Goal: Task Accomplishment & Management: Manage account settings

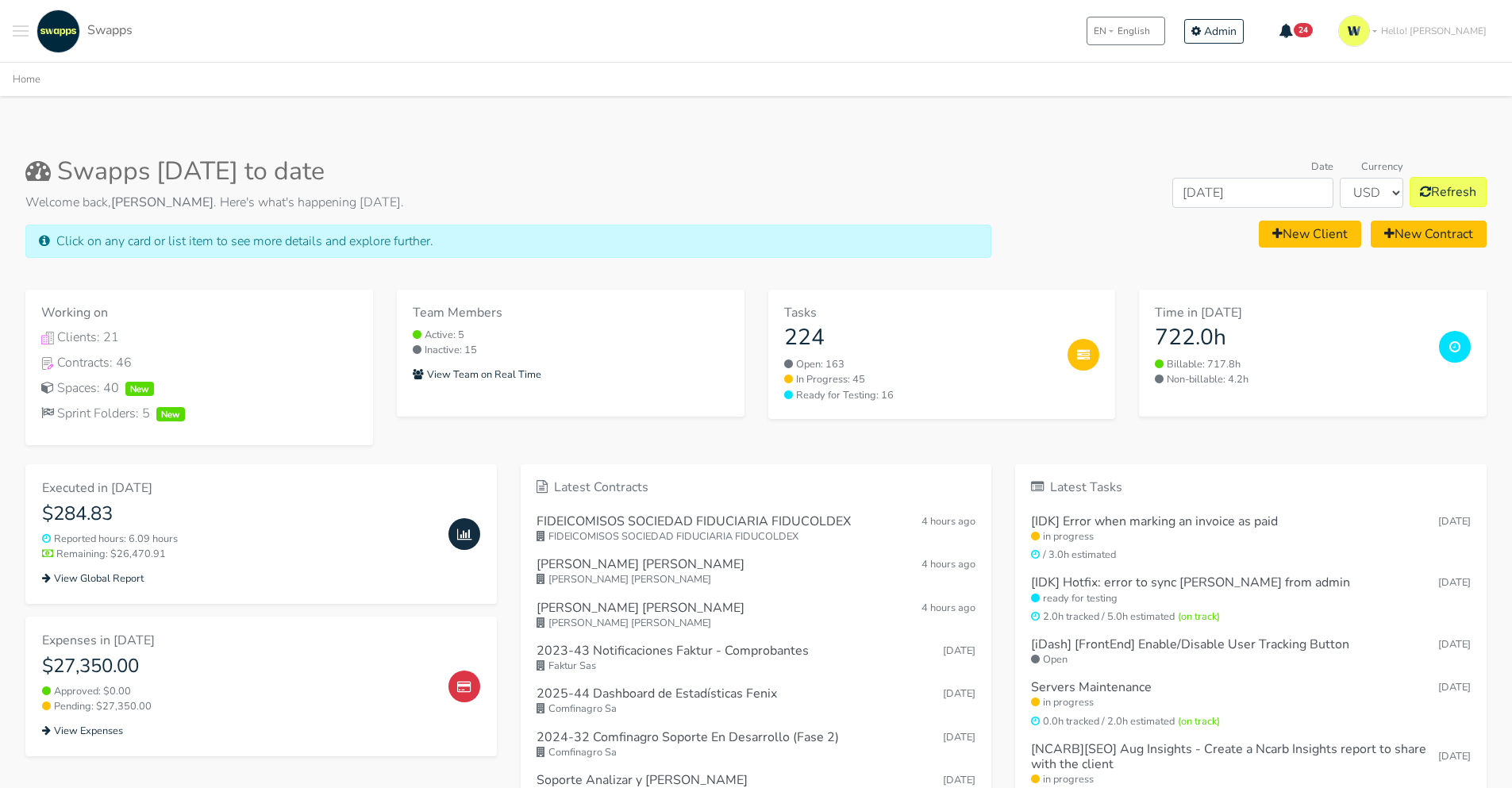
click at [7, 33] on div ".cls-1 { fill: #F15CFF; } .cls-2 { fill: #9a9a9a; } Clients Contracts Spaces Ne…" at bounding box center [756, 31] width 1512 height 62
click at [16, 29] on button "Toggle navigation menu" at bounding box center [20, 31] width 16 height 43
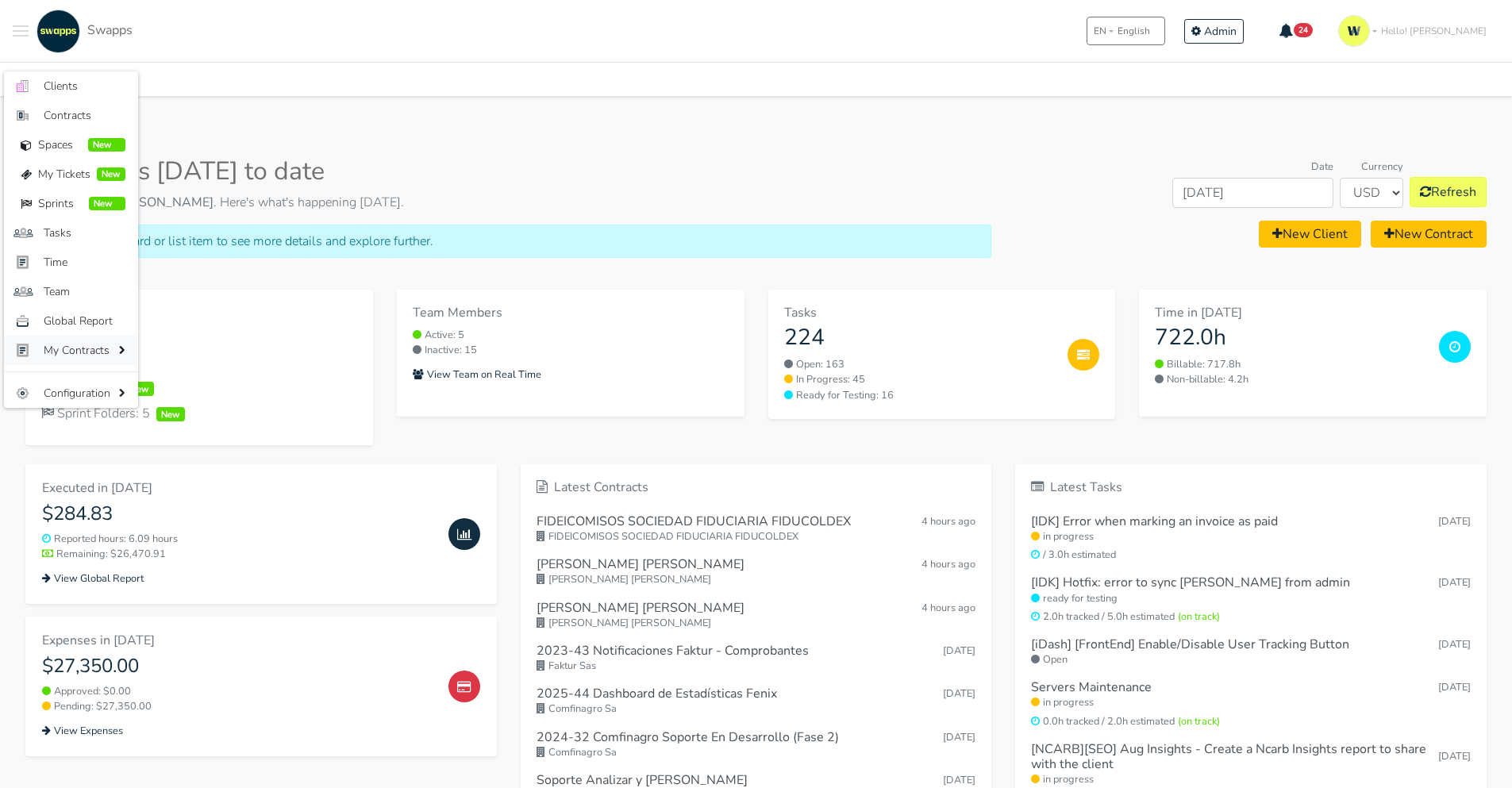
click at [69, 348] on span "My Contracts" at bounding box center [79, 350] width 72 height 17
click at [69, 349] on span "My Contracts" at bounding box center [79, 350] width 72 height 17
click at [70, 350] on span "My Contracts" at bounding box center [79, 350] width 72 height 17
click at [72, 118] on span "Contracts" at bounding box center [84, 116] width 82 height 17
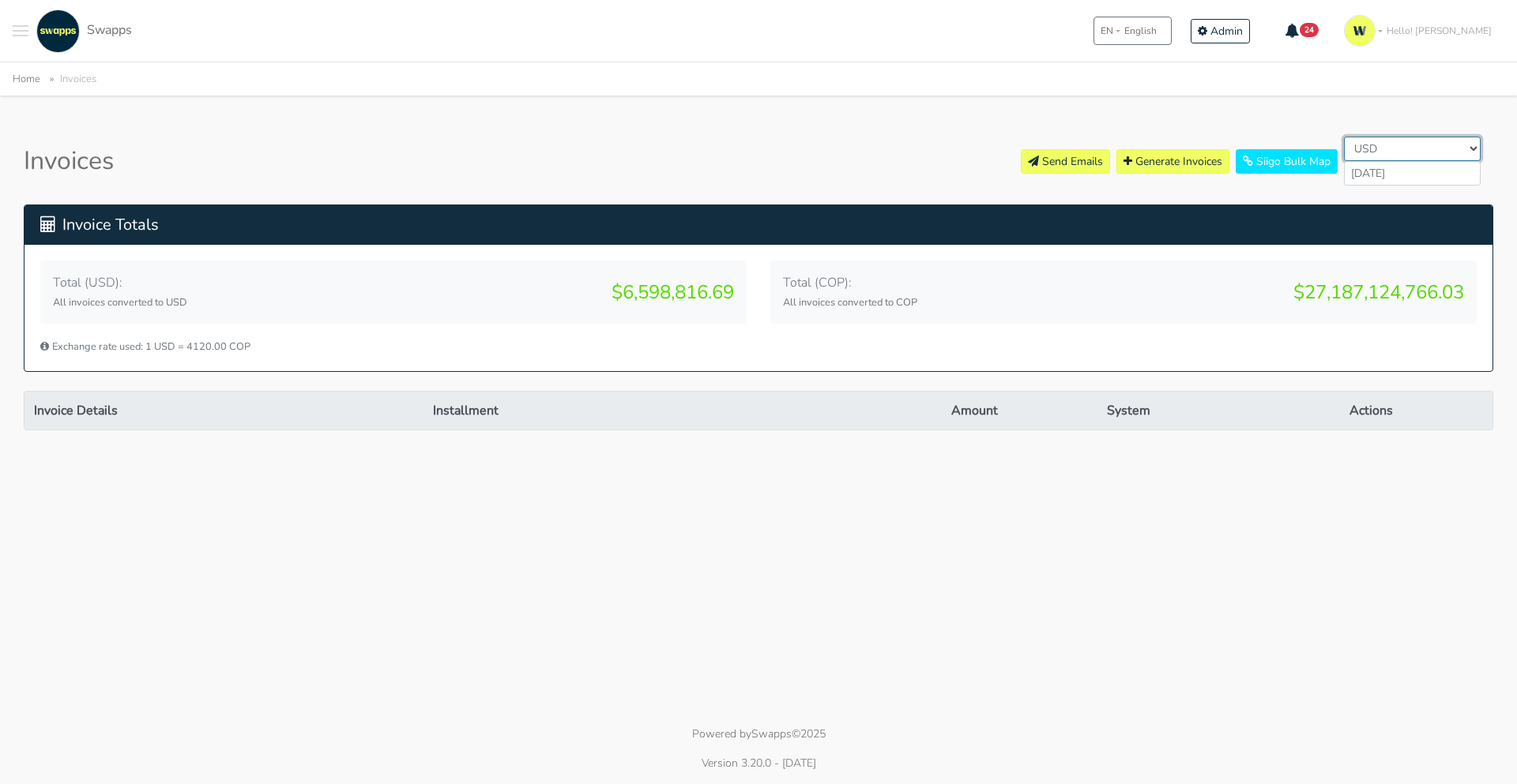
select select "COP"
click at [1344, 137] on select "All Currencies USD COP" at bounding box center [1412, 149] width 137 height 24
click at [1375, 175] on input "[DATE]" at bounding box center [1412, 173] width 137 height 24
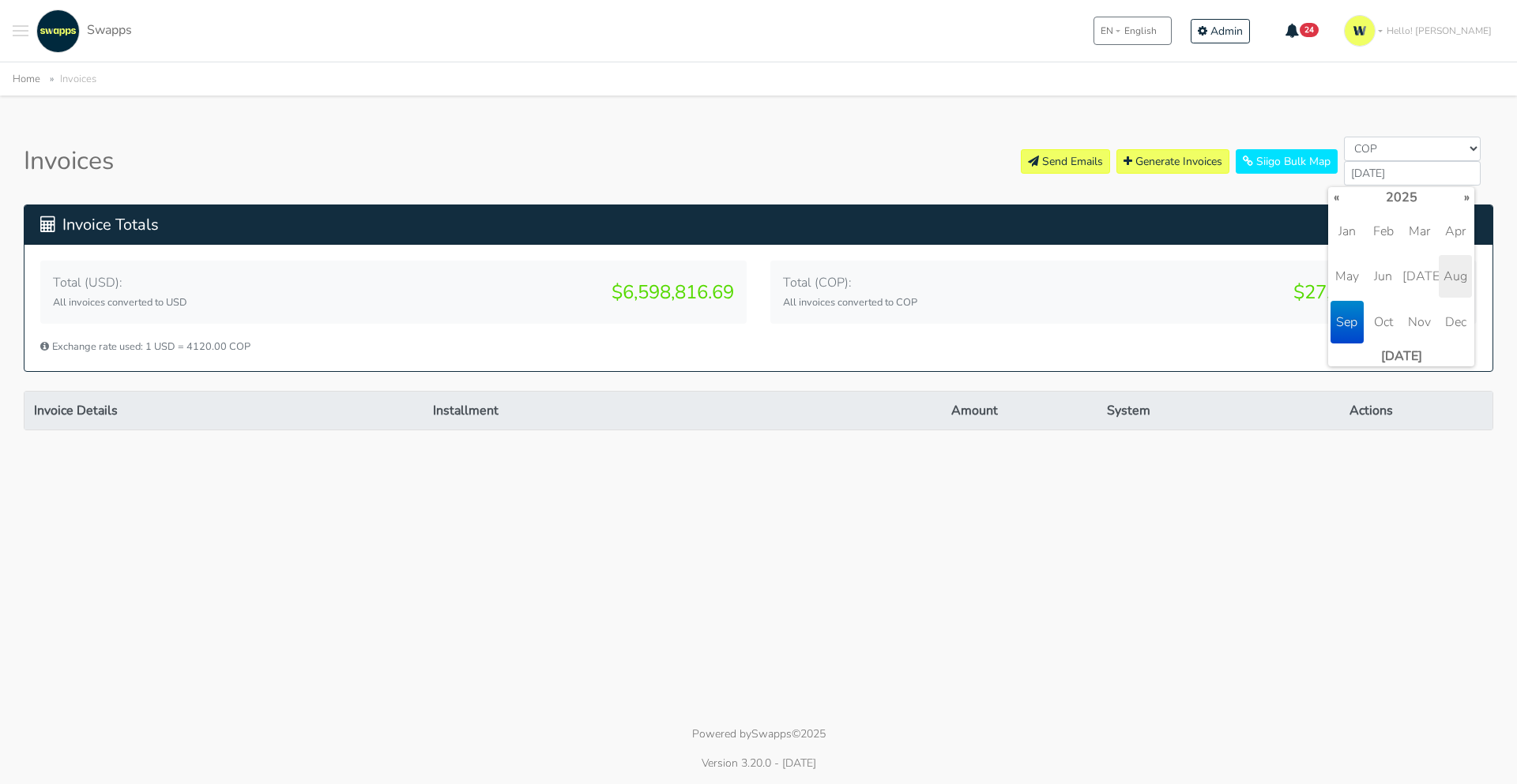
click at [1448, 282] on span "Aug" at bounding box center [1454, 276] width 33 height 43
type input "[DATE]"
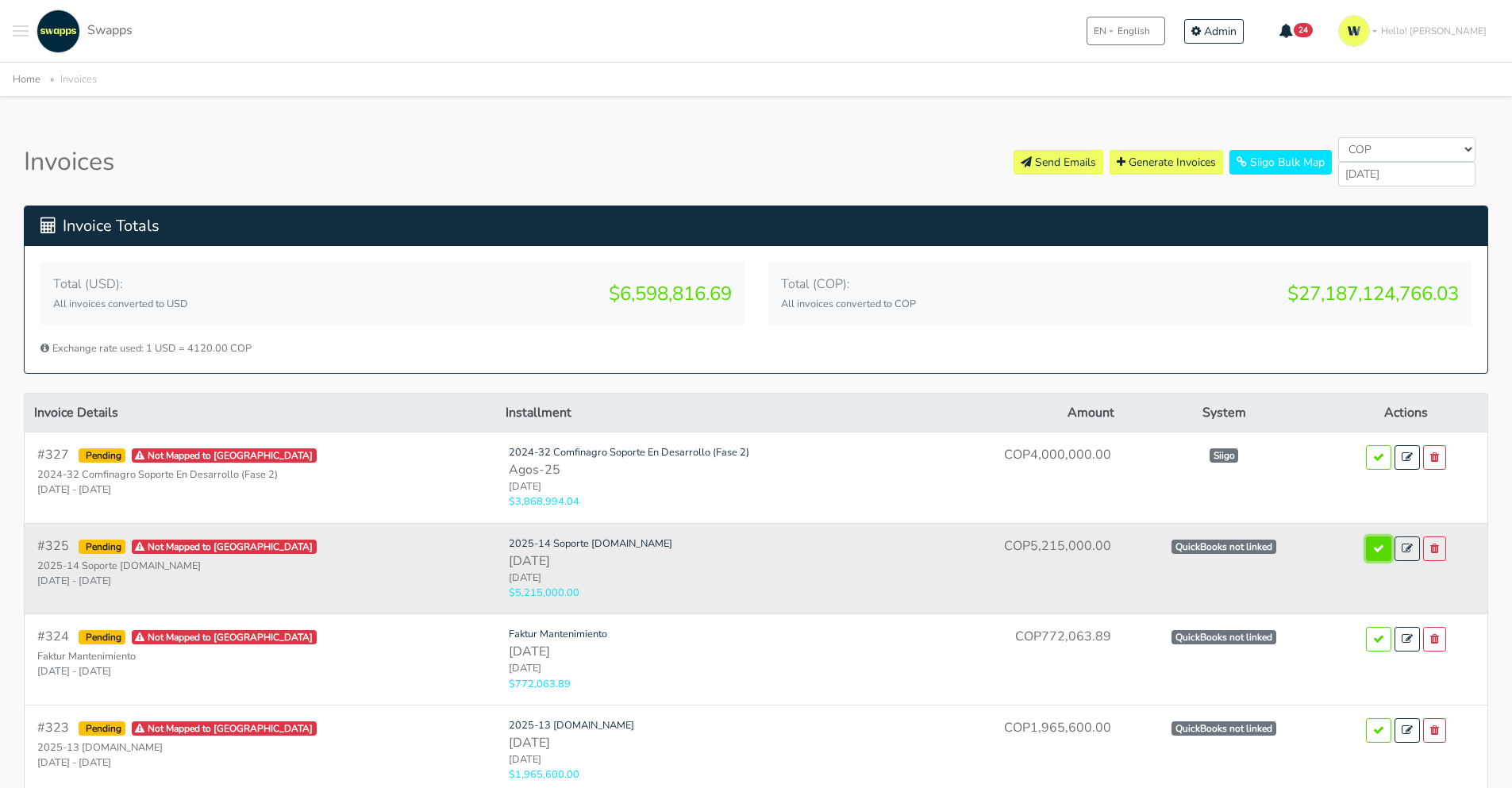
click at [1374, 548] on icon "submit" at bounding box center [1379, 549] width 11 height 11
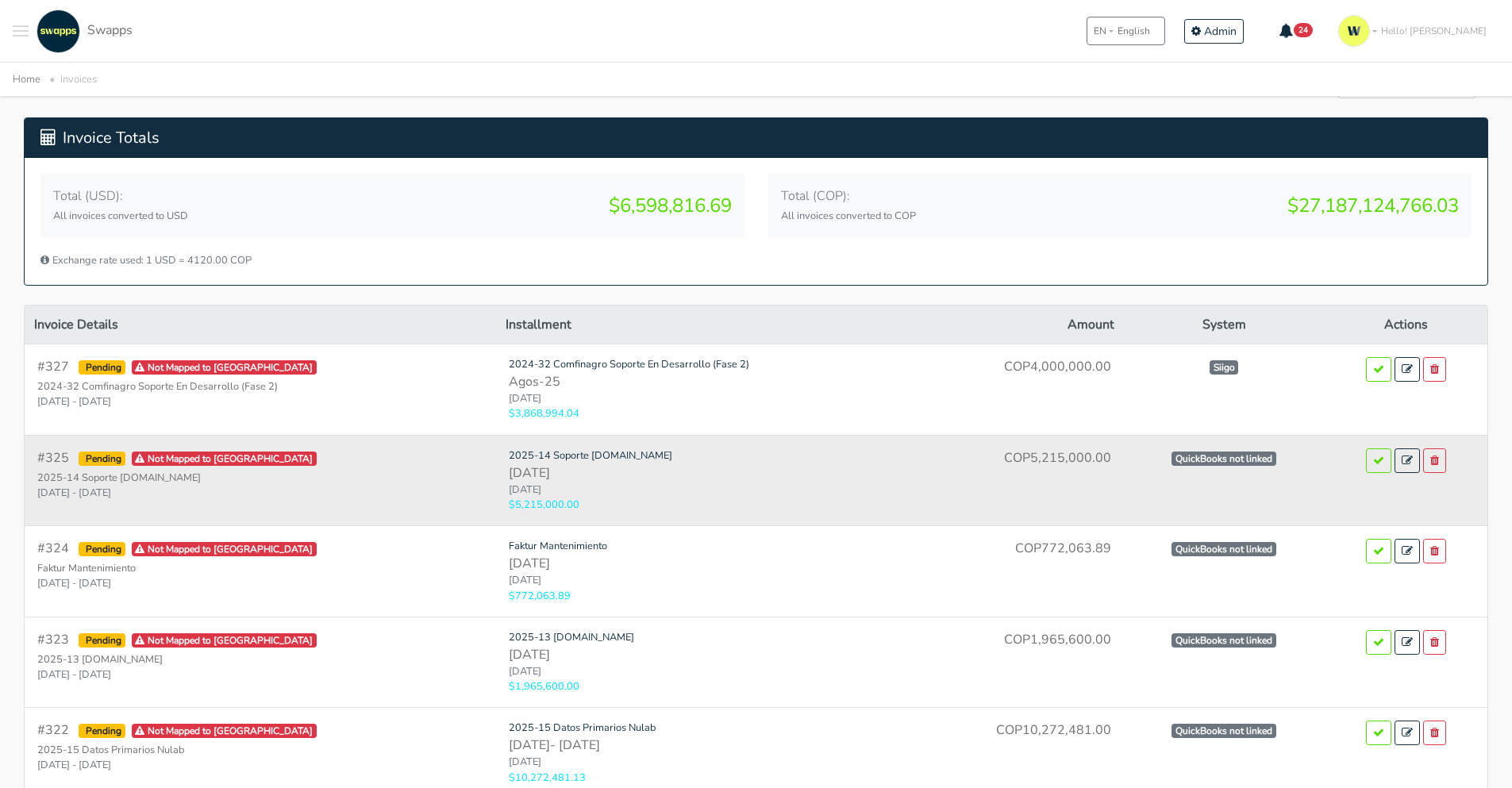
scroll to position [95, 0]
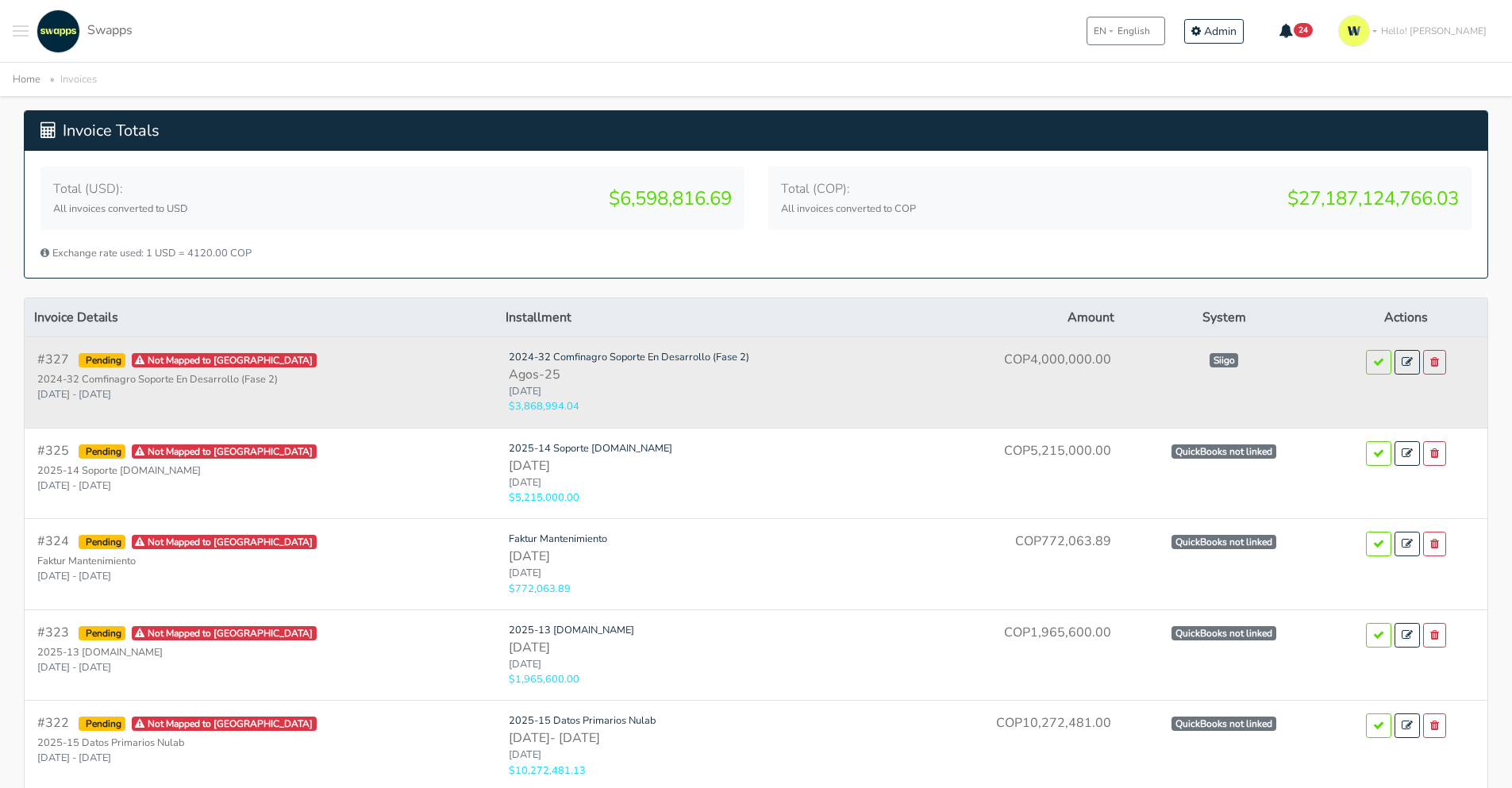
click at [115, 385] on small "2024-32 Comfinagro Soporte En Desarrollo (Fase 2)" at bounding box center [261, 379] width 446 height 15
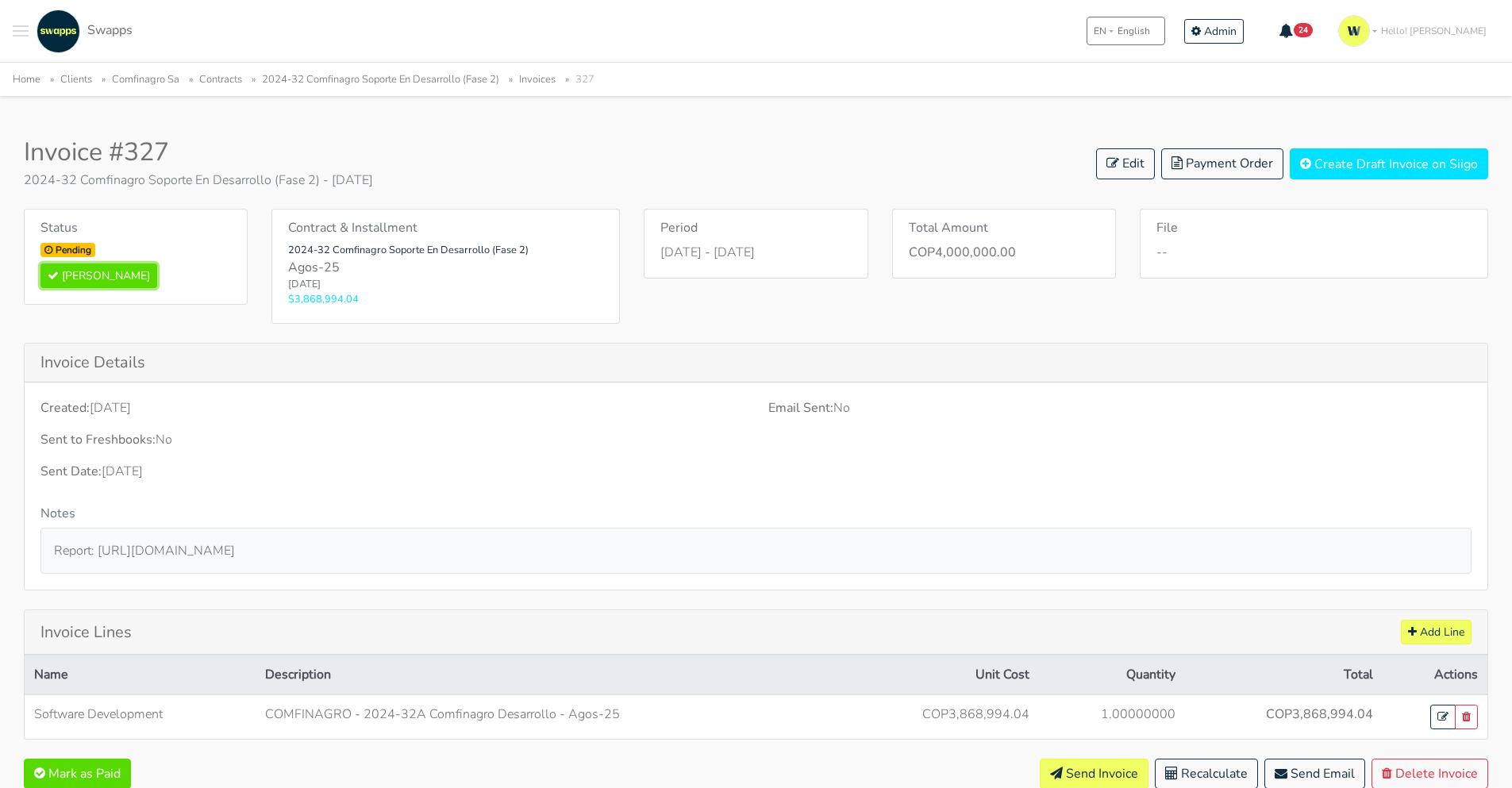
click at [69, 277] on button "Mark Paid" at bounding box center [99, 276] width 117 height 24
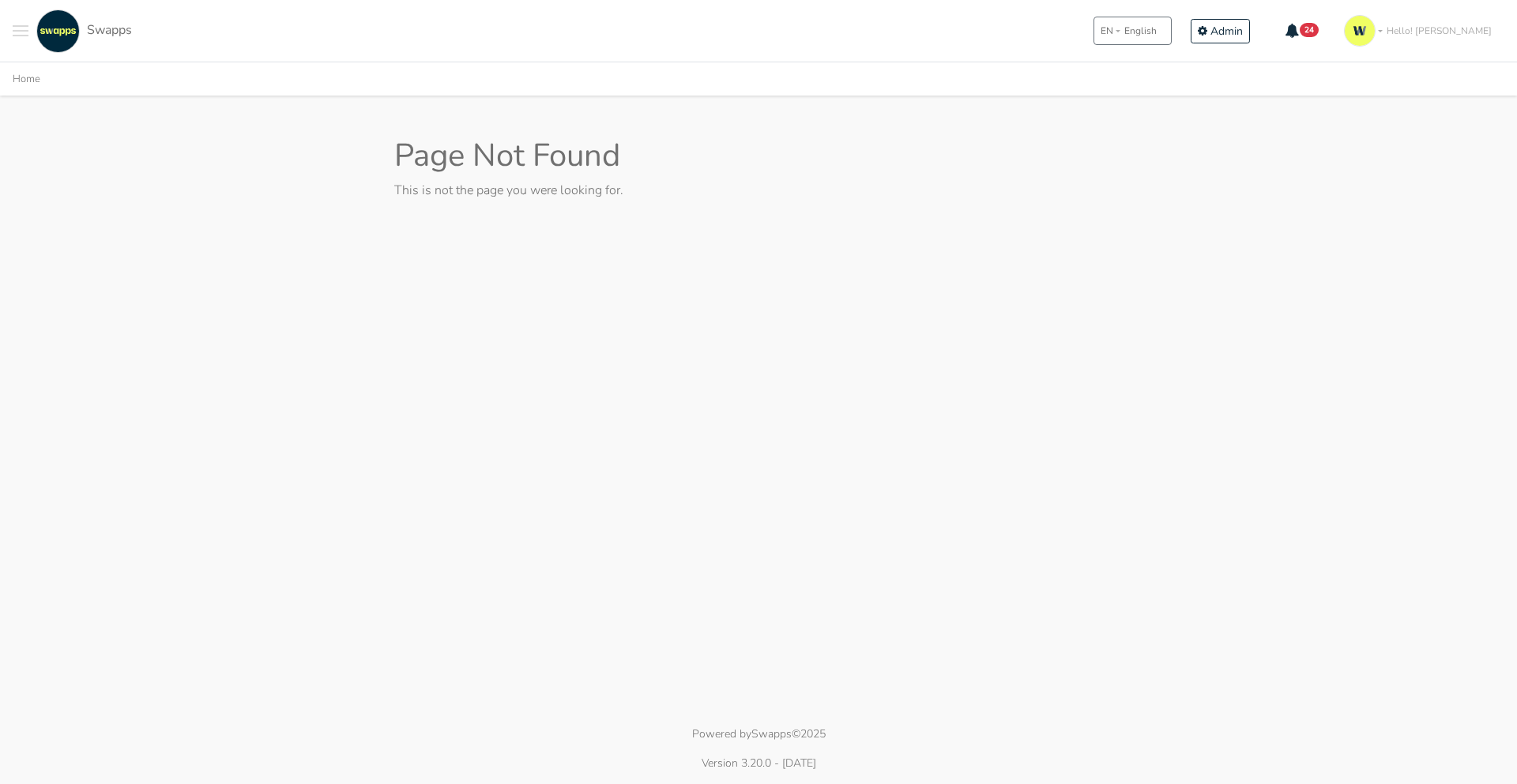
click at [22, 26] on span "Toggle navigation menu" at bounding box center [20, 26] width 16 height 2
click at [77, 385] on span "Configuration" at bounding box center [79, 392] width 71 height 17
click at [109, 363] on link "My Contracts" at bounding box center [70, 348] width 133 height 29
click at [68, 119] on span "Contracts" at bounding box center [83, 115] width 82 height 17
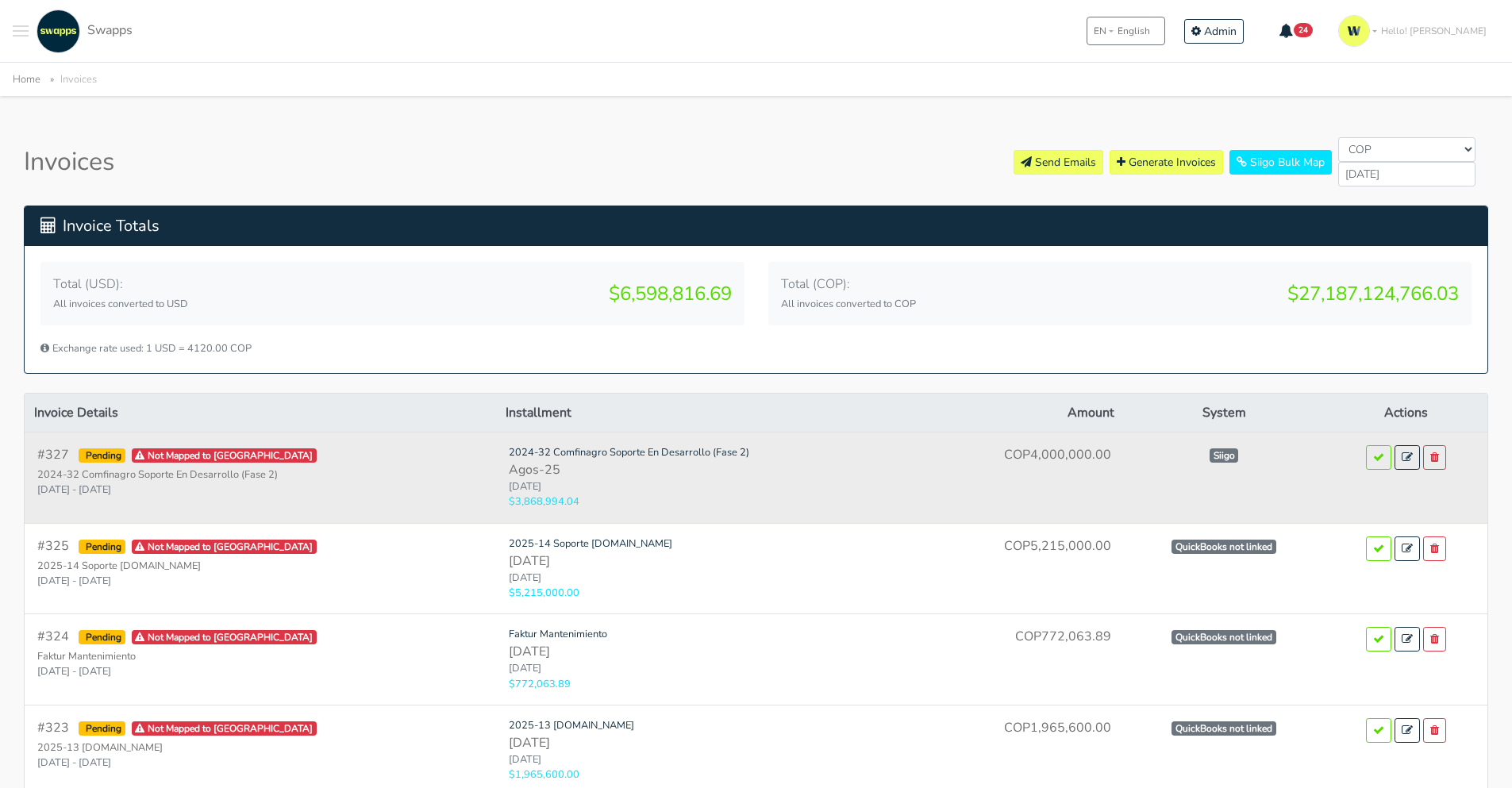
click at [118, 478] on small "2024-32 Comfinagro Soporte En Desarrollo (Fase 2)" at bounding box center [261, 475] width 446 height 15
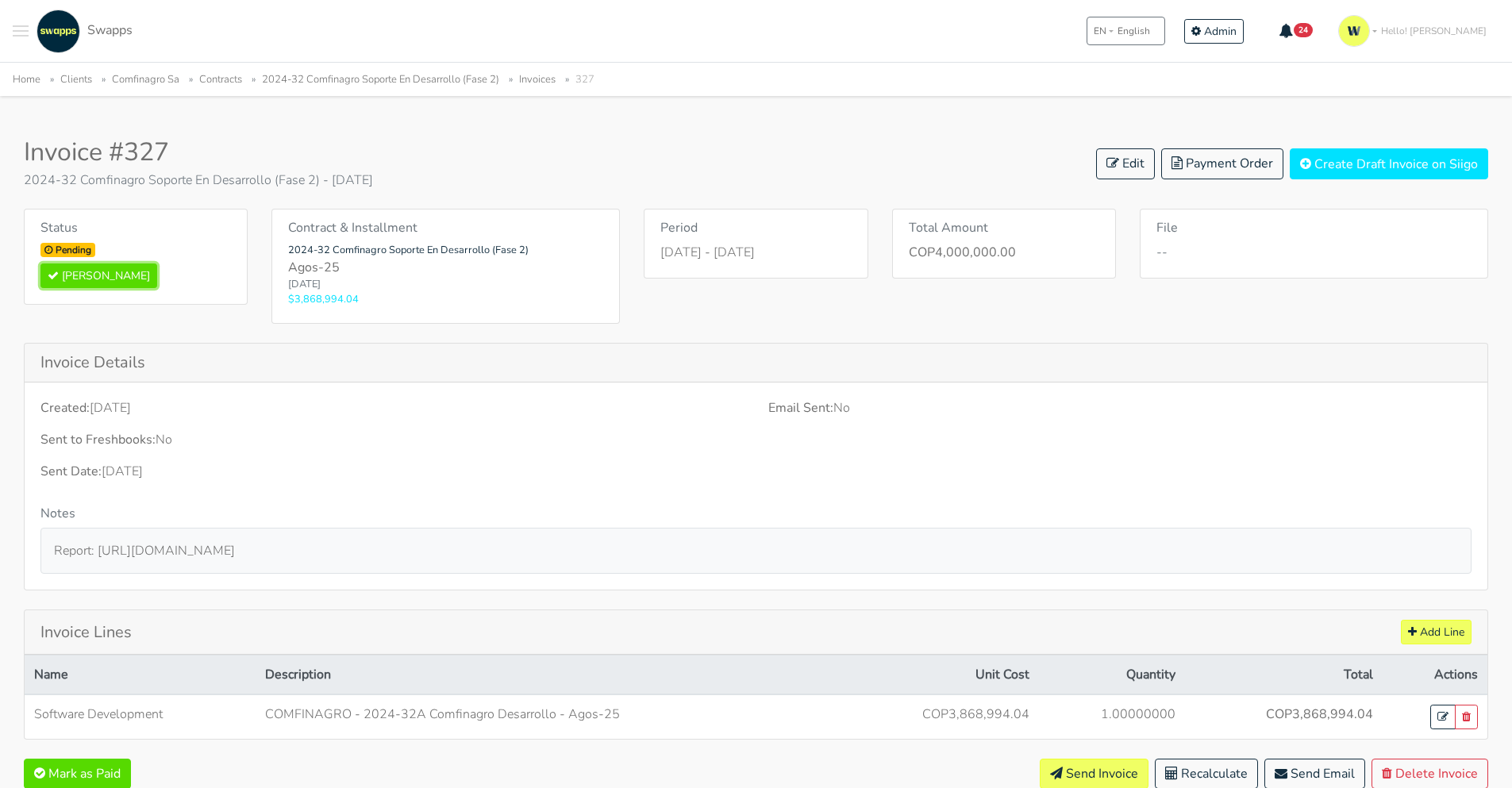
click at [90, 276] on button "Mark Paid" at bounding box center [99, 276] width 117 height 24
click at [1237, 31] on span "Admin" at bounding box center [1220, 31] width 33 height 15
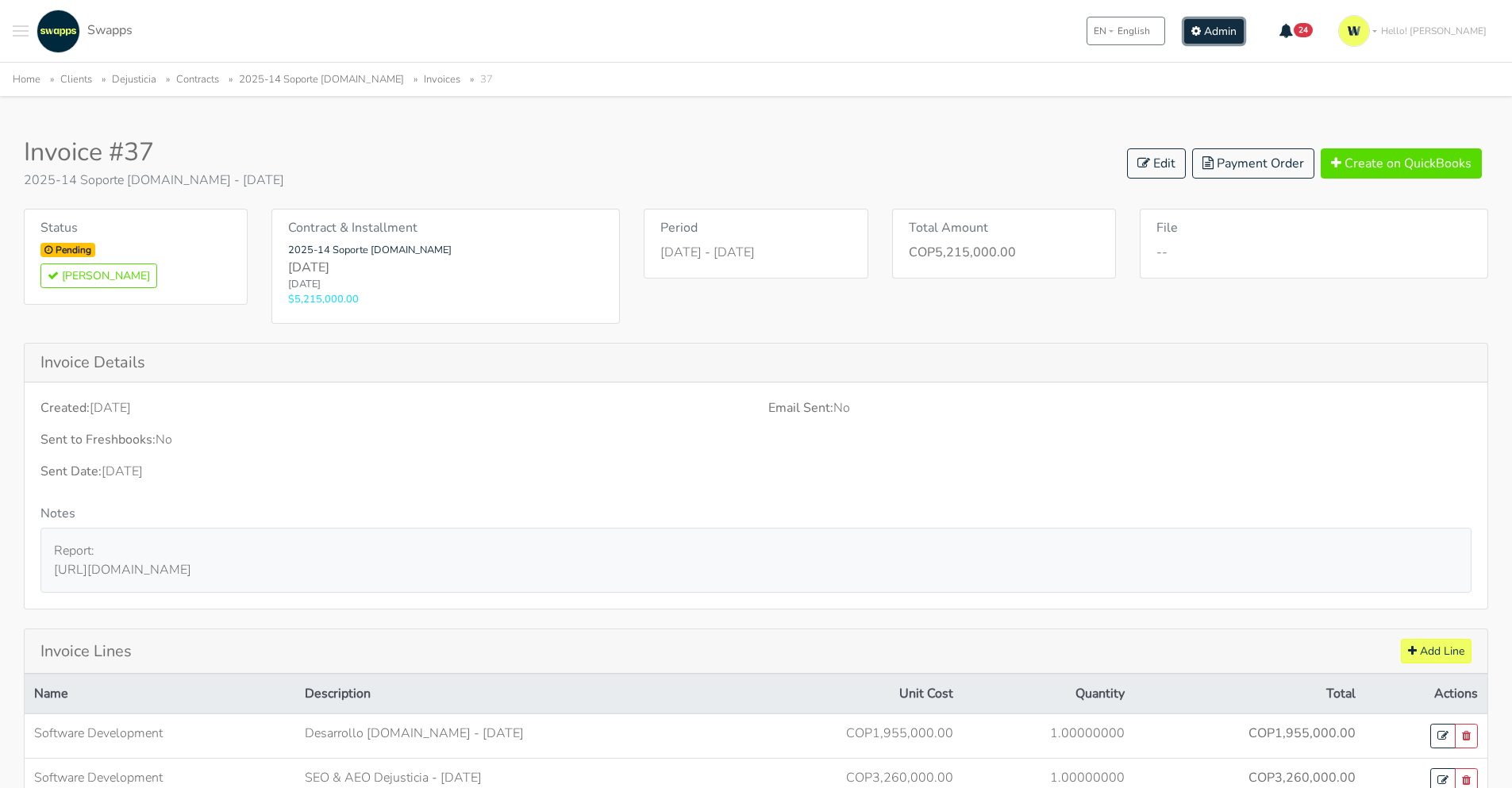
click at [1237, 24] on span "Admin" at bounding box center [1220, 31] width 33 height 15
drag, startPoint x: 207, startPoint y: 571, endPoint x: 372, endPoint y: 564, distance: 165.1
click at [372, 564] on div "Report: [URL][DOMAIN_NAME]" at bounding box center [756, 560] width 1431 height 65
drag, startPoint x: 1256, startPoint y: 28, endPoint x: 1298, endPoint y: 7, distance: 47.0
click at [196, 83] on link "Contracts" at bounding box center [198, 79] width 43 height 14
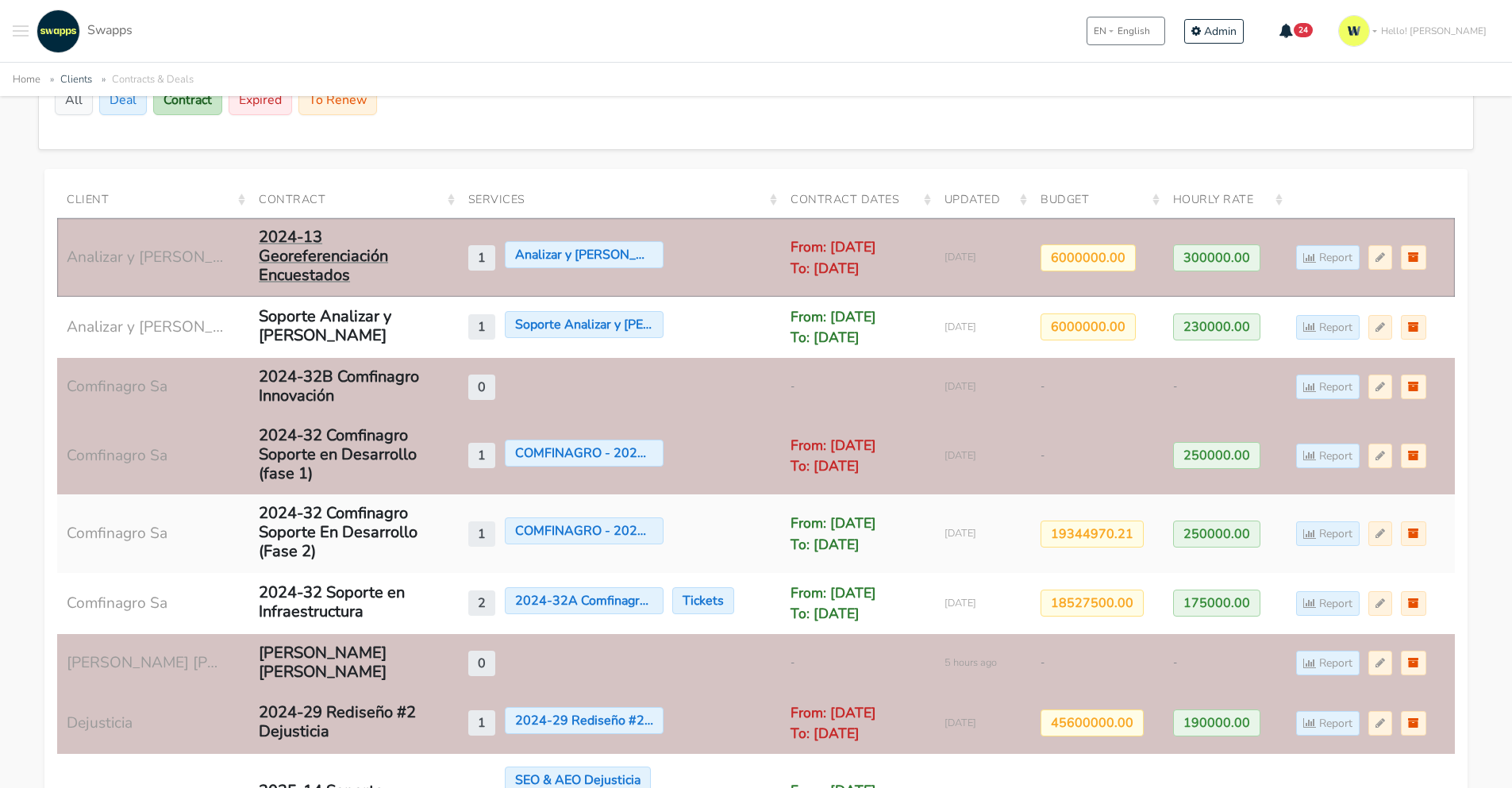
scroll to position [381, 0]
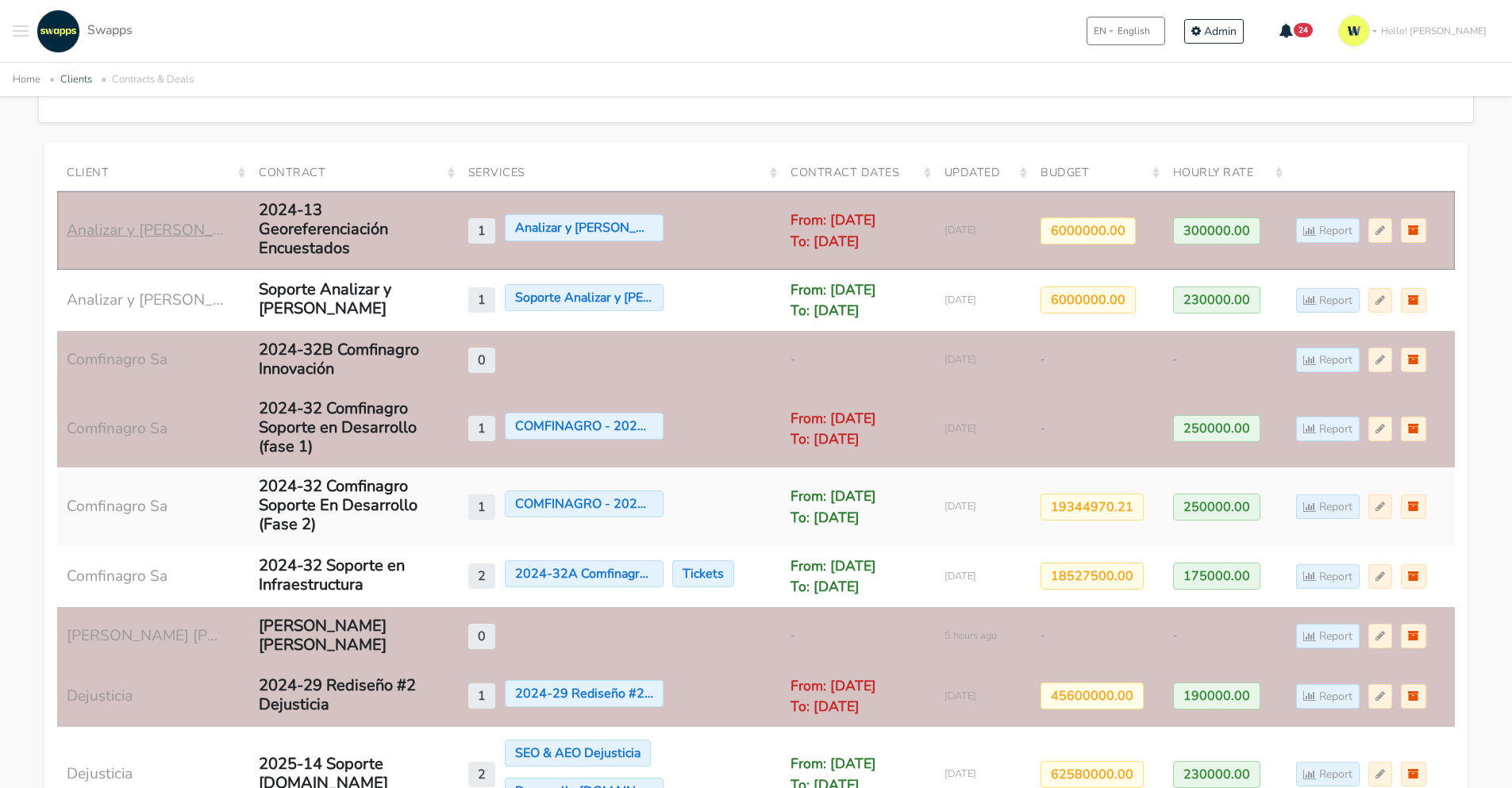
click at [141, 231] on link "Analizar y Lombana S.A.S" at bounding box center [146, 231] width 159 height 23
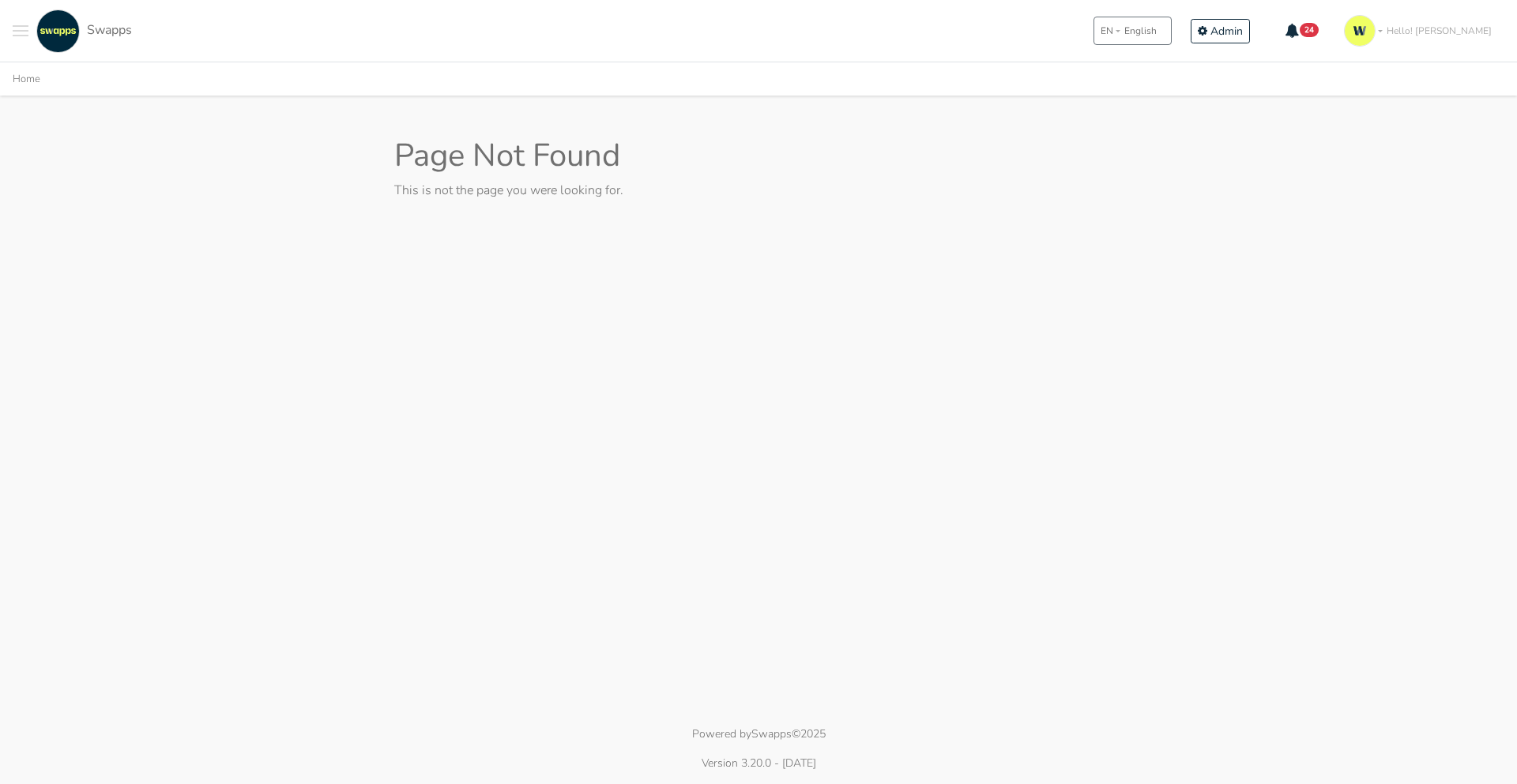
click at [82, 37] on link "Swapps" at bounding box center [82, 31] width 99 height 43
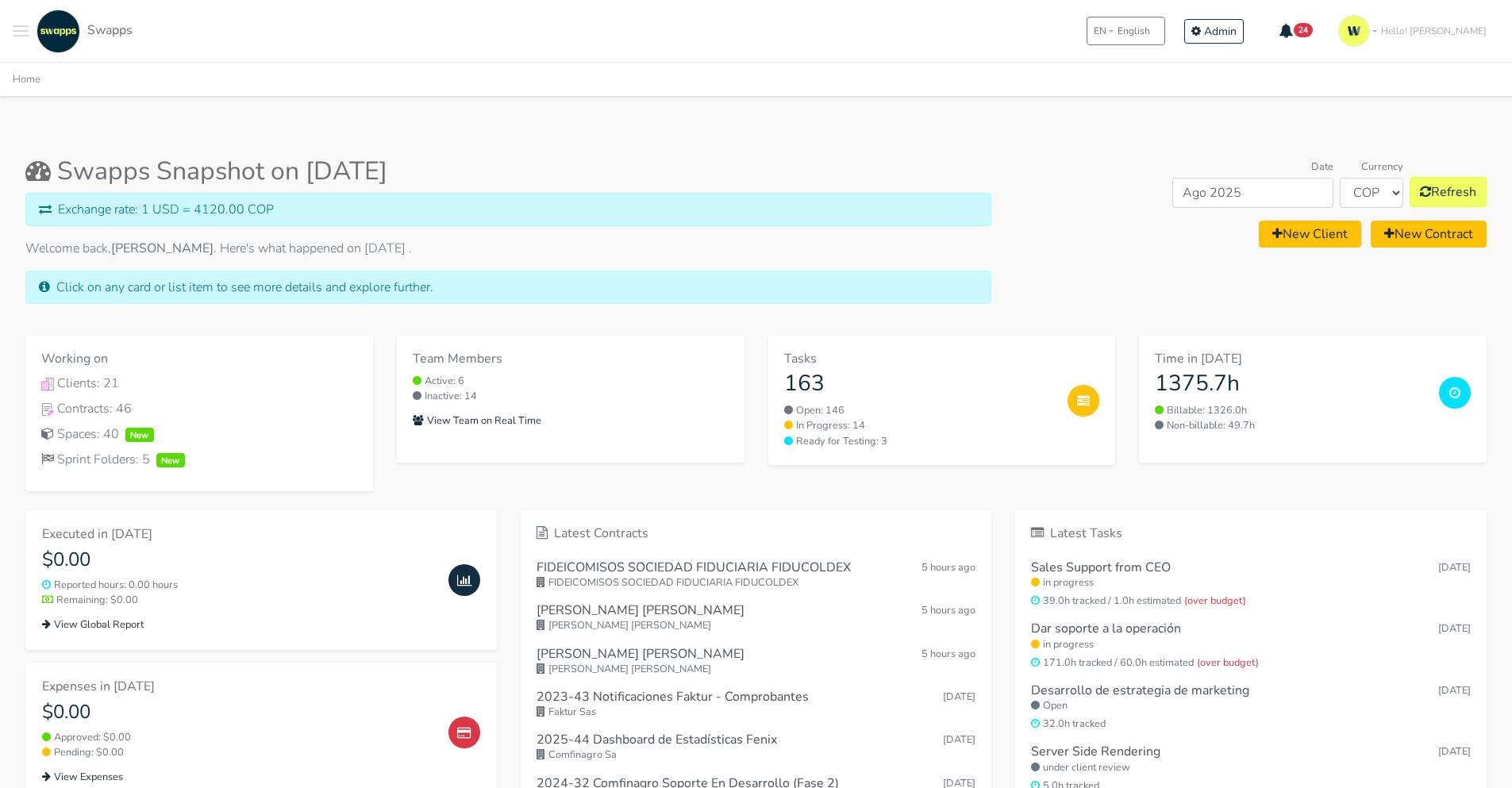
click at [12, 33] on button "Toggle navigation menu" at bounding box center [20, 31] width 16 height 43
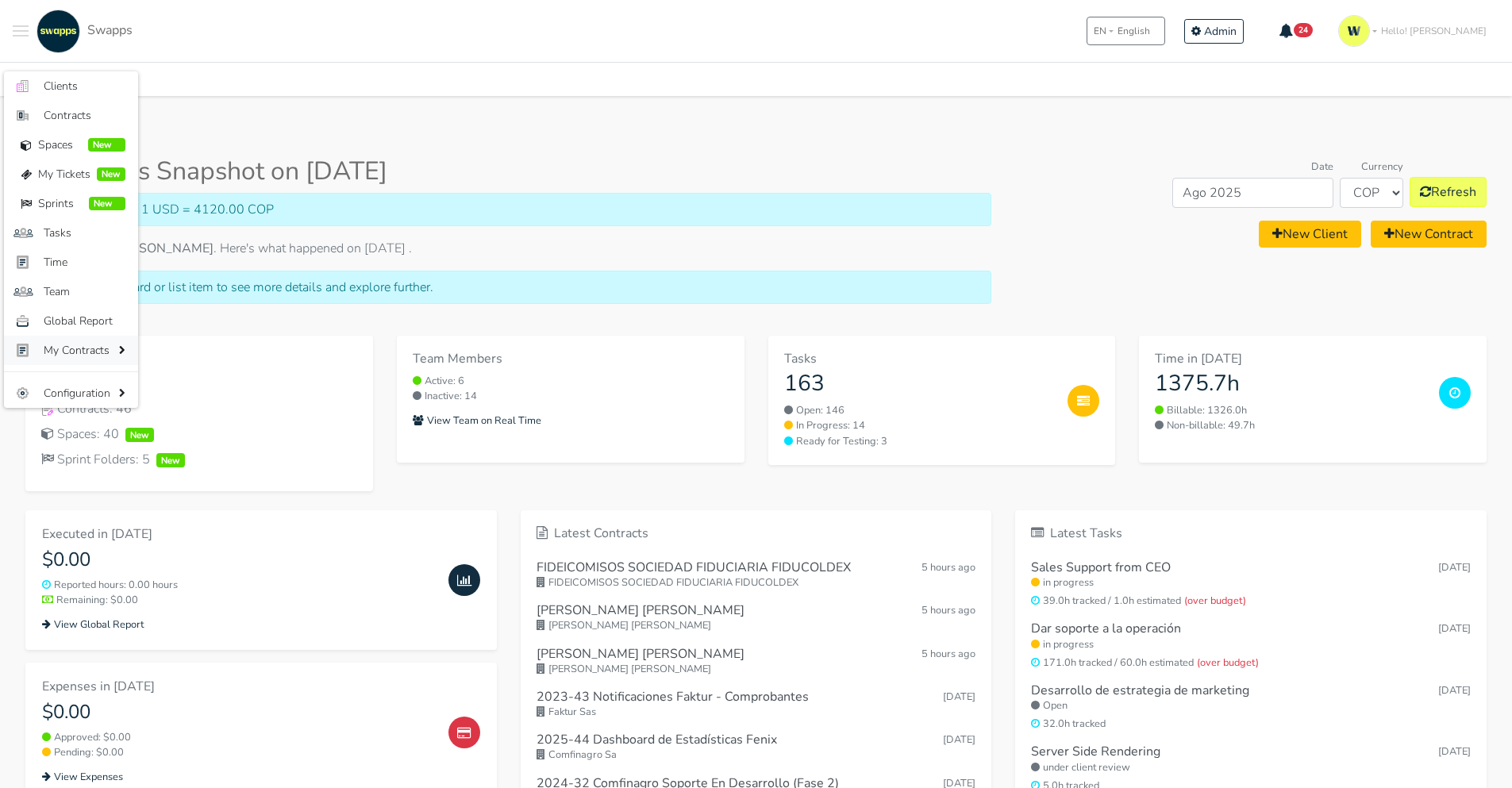
click at [84, 354] on span "My Contracts" at bounding box center [79, 350] width 72 height 17
click at [102, 385] on span "Configuration" at bounding box center [79, 394] width 72 height 17
click at [393, 99] on body ".cls-1 { fill: #F15CFF; } .cls-2 { fill: #9a9a9a; } Clients Contracts Spaces Ne…" at bounding box center [756, 605] width 1512 height 1212
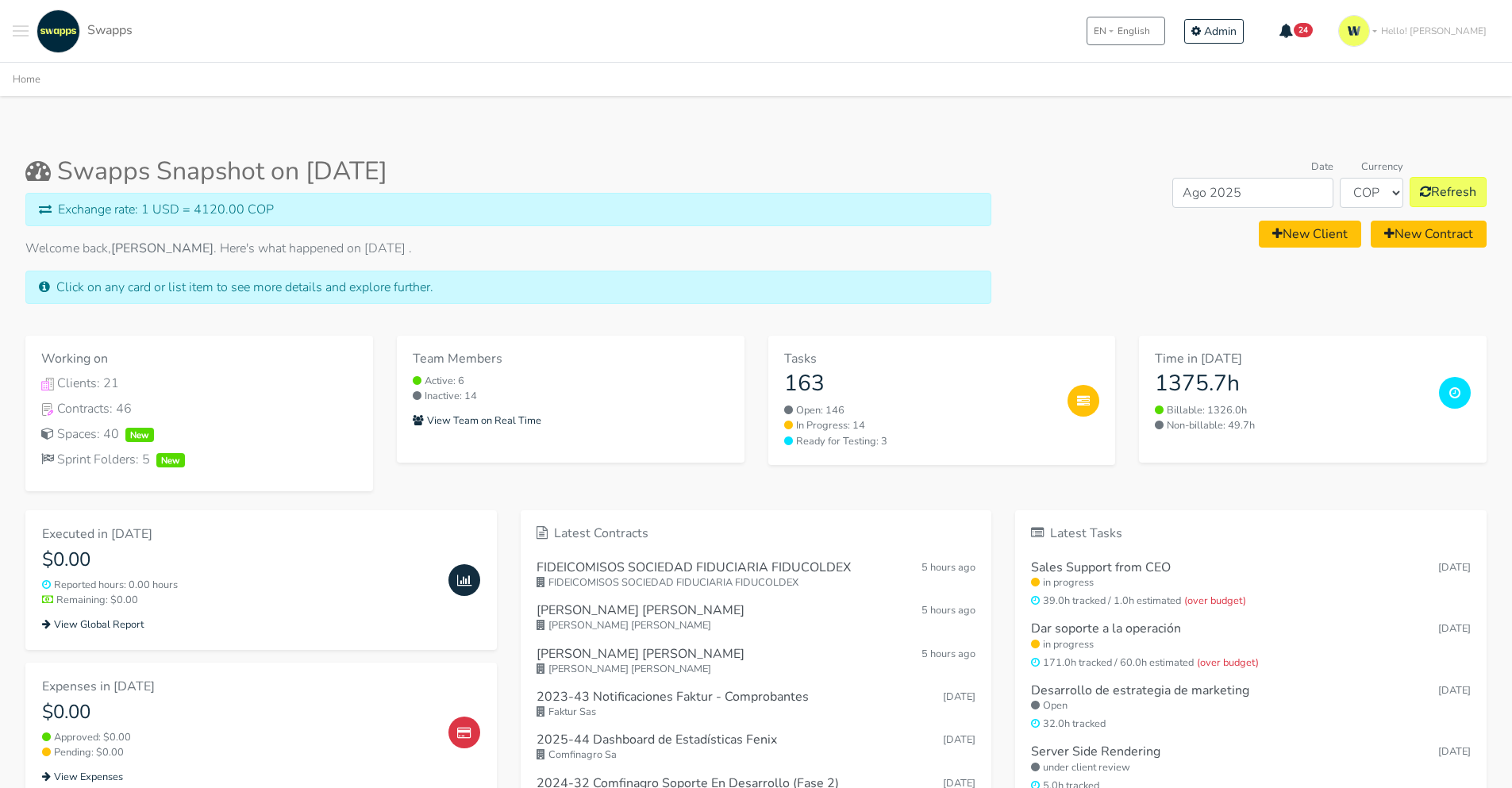
click at [22, 28] on button "Toggle navigation menu" at bounding box center [20, 31] width 16 height 43
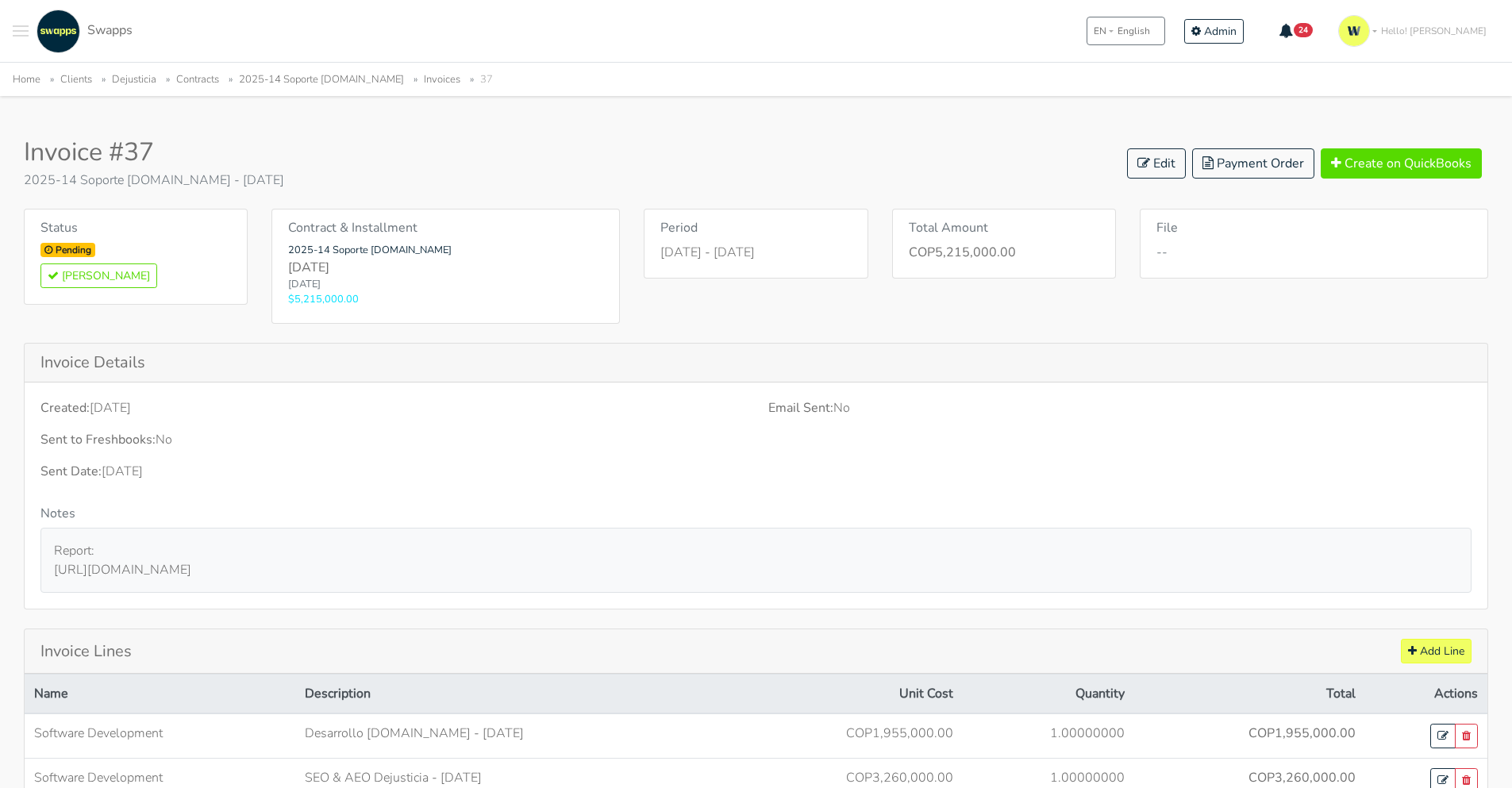
drag, startPoint x: 370, startPoint y: 569, endPoint x: 206, endPoint y: 571, distance: 164.0
click at [206, 571] on div "Report: [URL][DOMAIN_NAME]" at bounding box center [756, 560] width 1431 height 65
copy div "R7zh2UbEPC926U3m5TEbai"
click at [399, 478] on p "Sent Date: [DATE]" at bounding box center [393, 472] width 704 height 19
click at [70, 276] on button "[PERSON_NAME]" at bounding box center [99, 276] width 117 height 24
